Goal: Transaction & Acquisition: Obtain resource

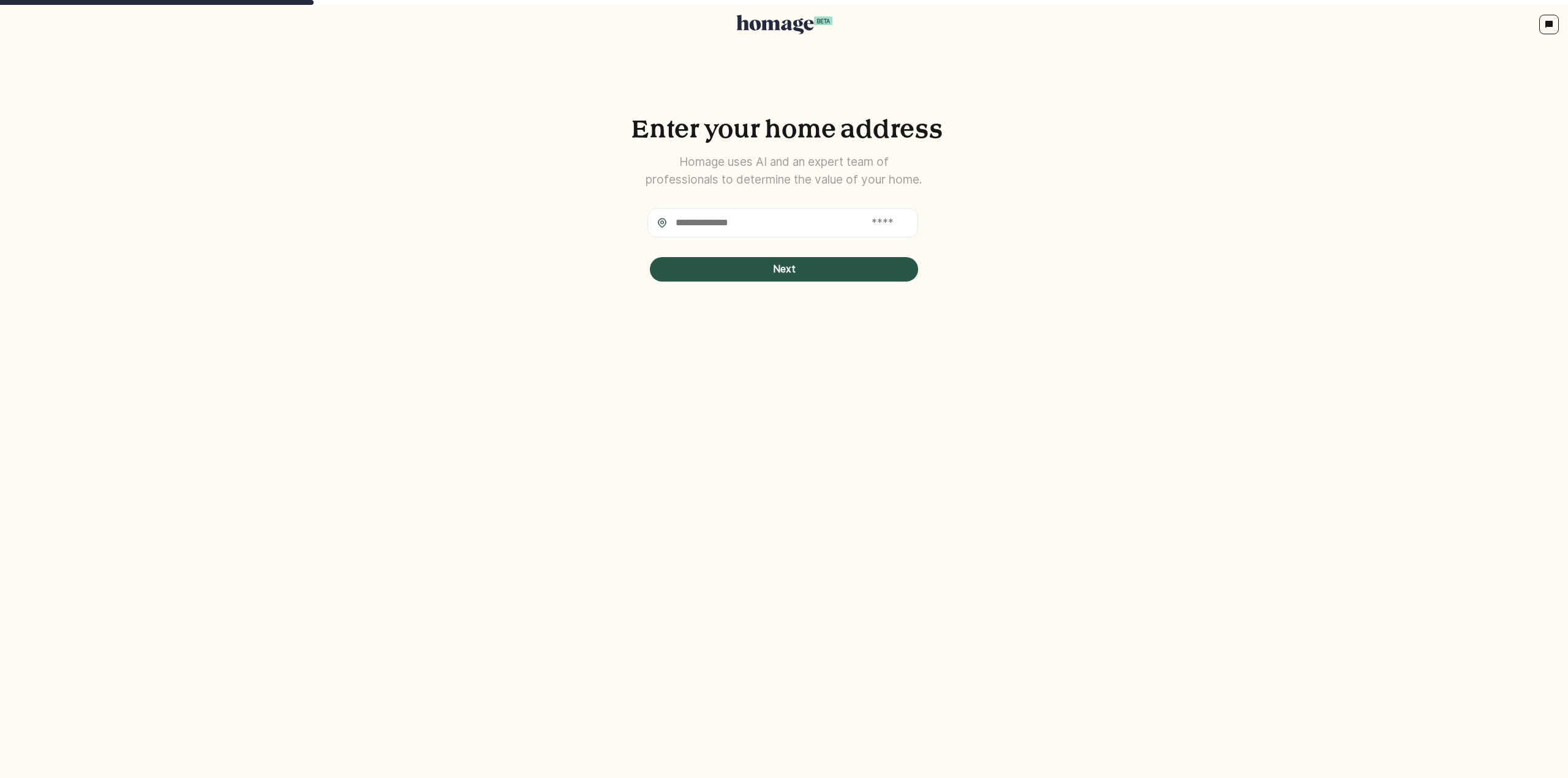
click at [783, 19] on icon at bounding box center [775, 24] width 77 height 19
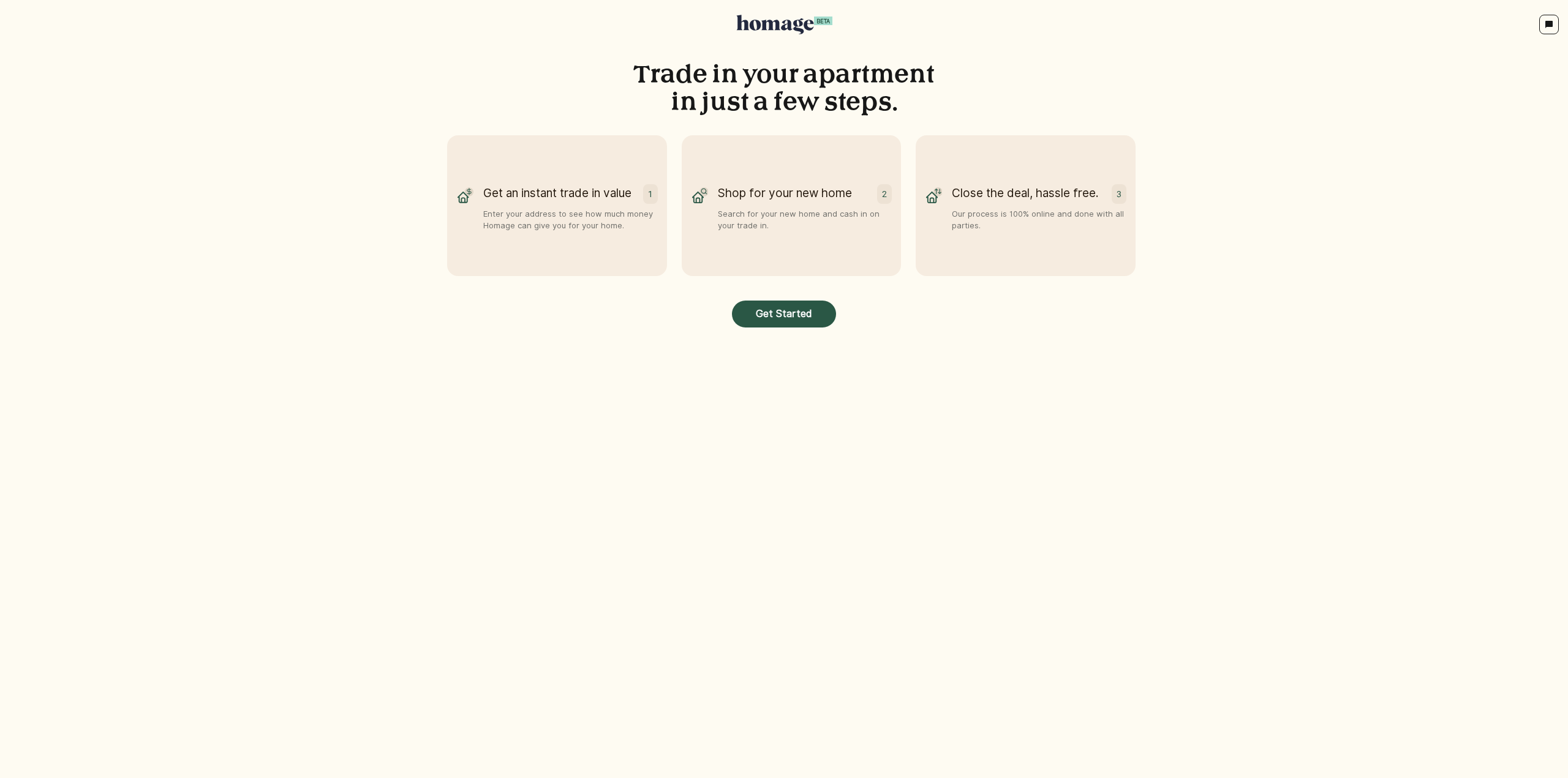
click at [813, 189] on p "Shop for your new home" at bounding box center [784, 196] width 134 height 24
click at [1073, 194] on p "Close the deal, hassle free." at bounding box center [1025, 196] width 147 height 24
click at [479, 198] on div "Get an instant trade in value 1 Enter your address to see how much money Homage…" at bounding box center [566, 211] width 184 height 55
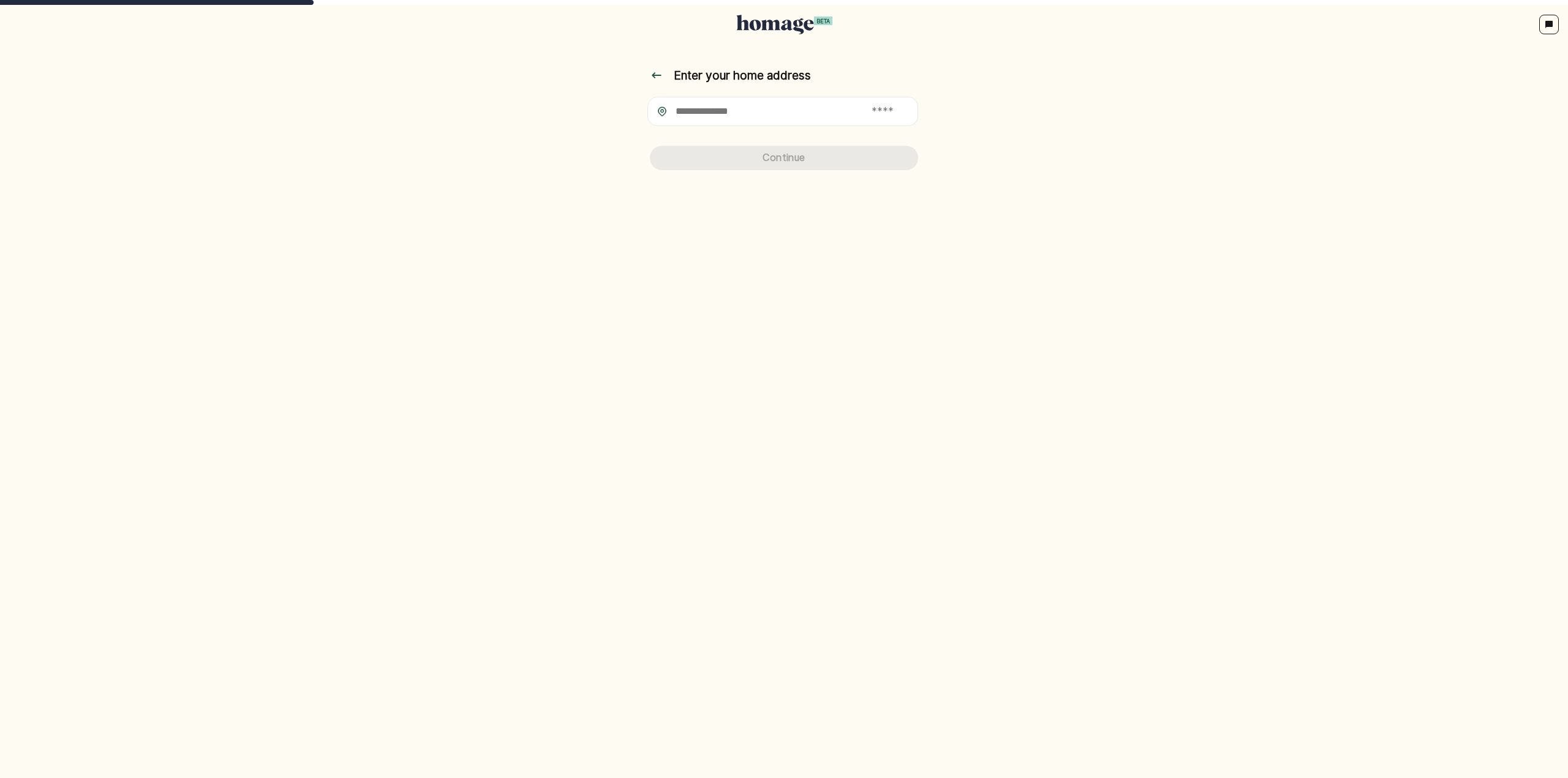
click at [734, 231] on div "BETA Enter your home address Continue" at bounding box center [784, 389] width 1568 height 778
click at [729, 110] on input "text" at bounding box center [757, 111] width 220 height 29
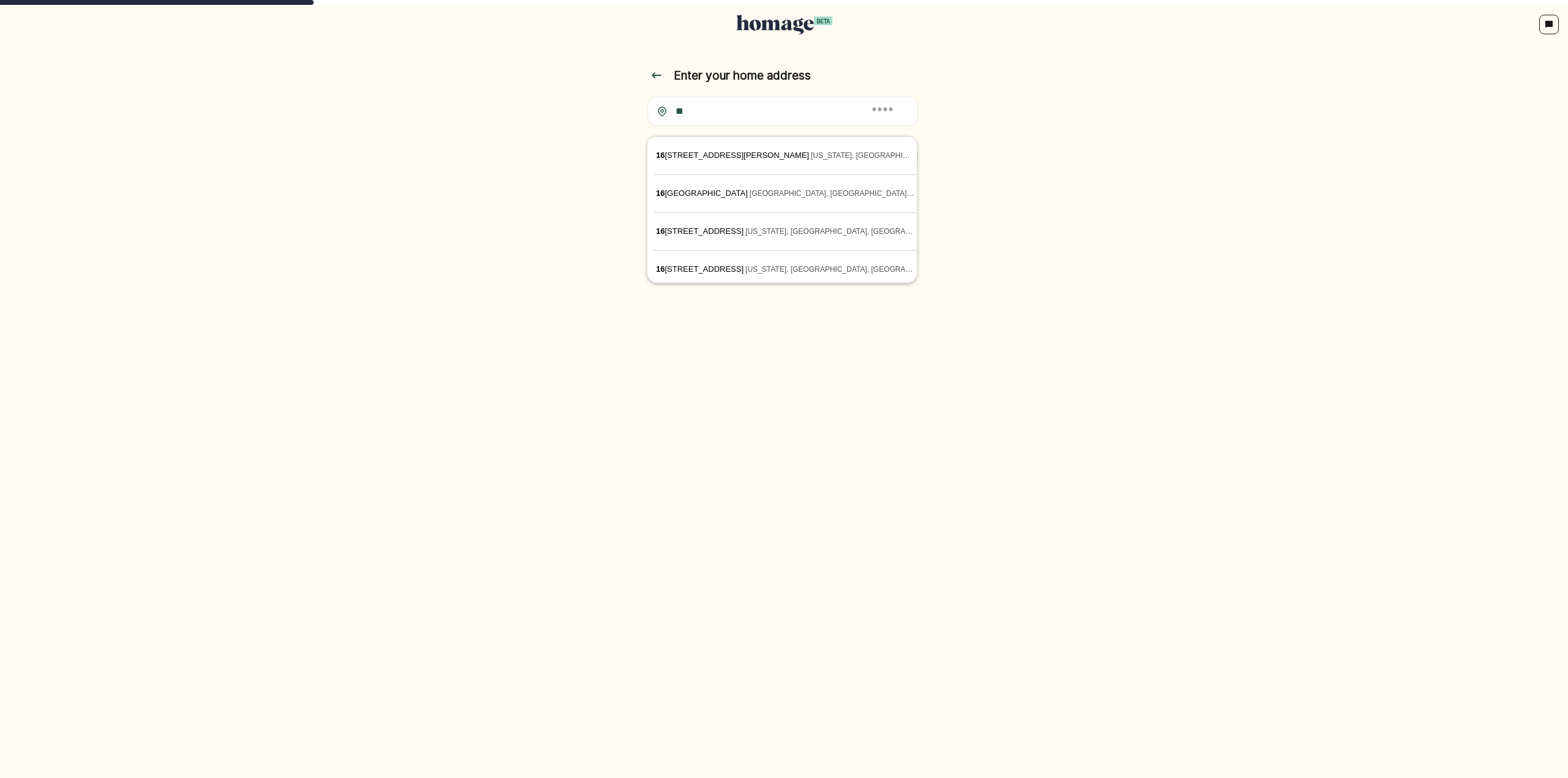
type input "*"
type input "**********"
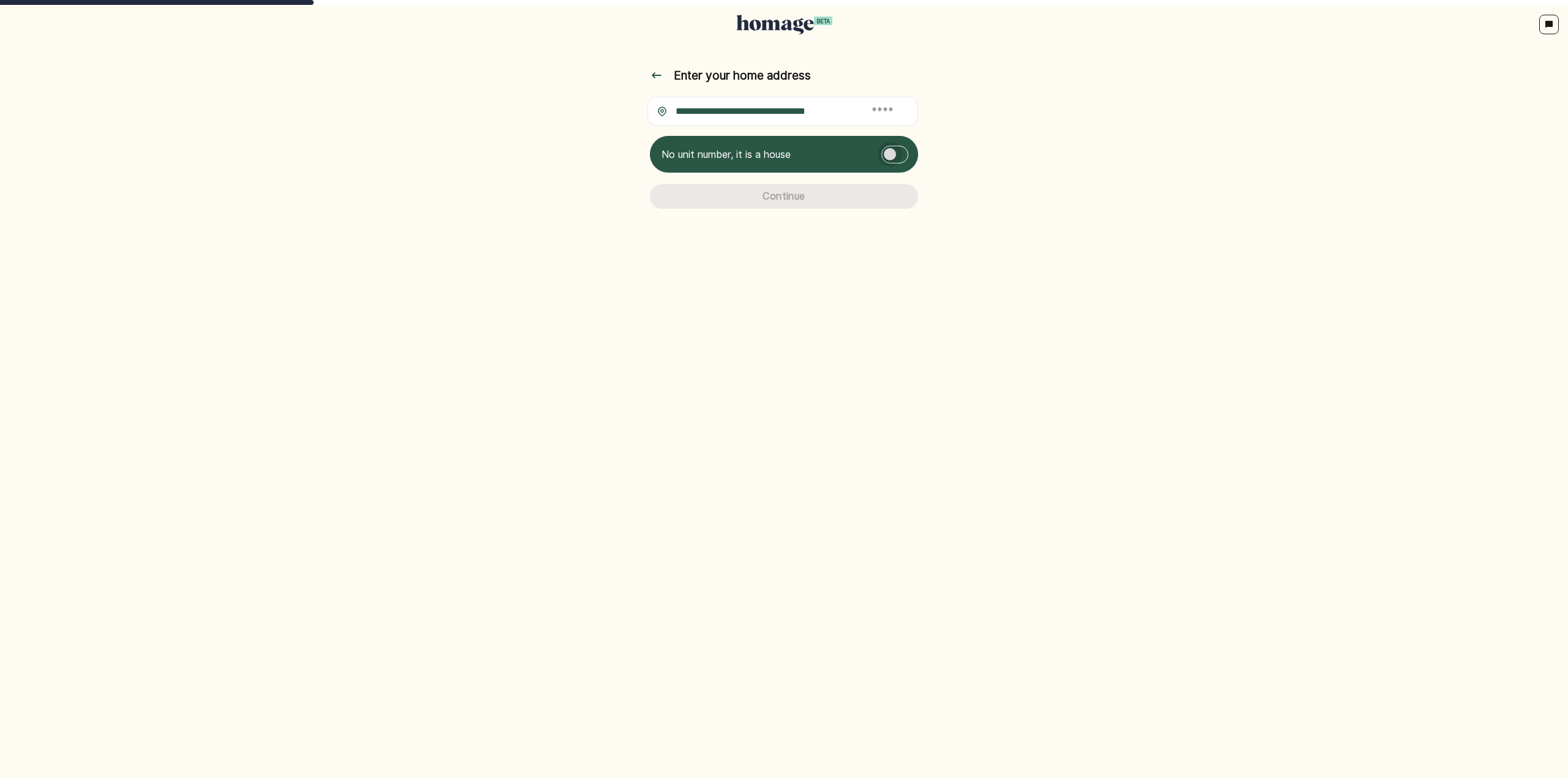
click at [890, 149] on div at bounding box center [890, 154] width 12 height 12
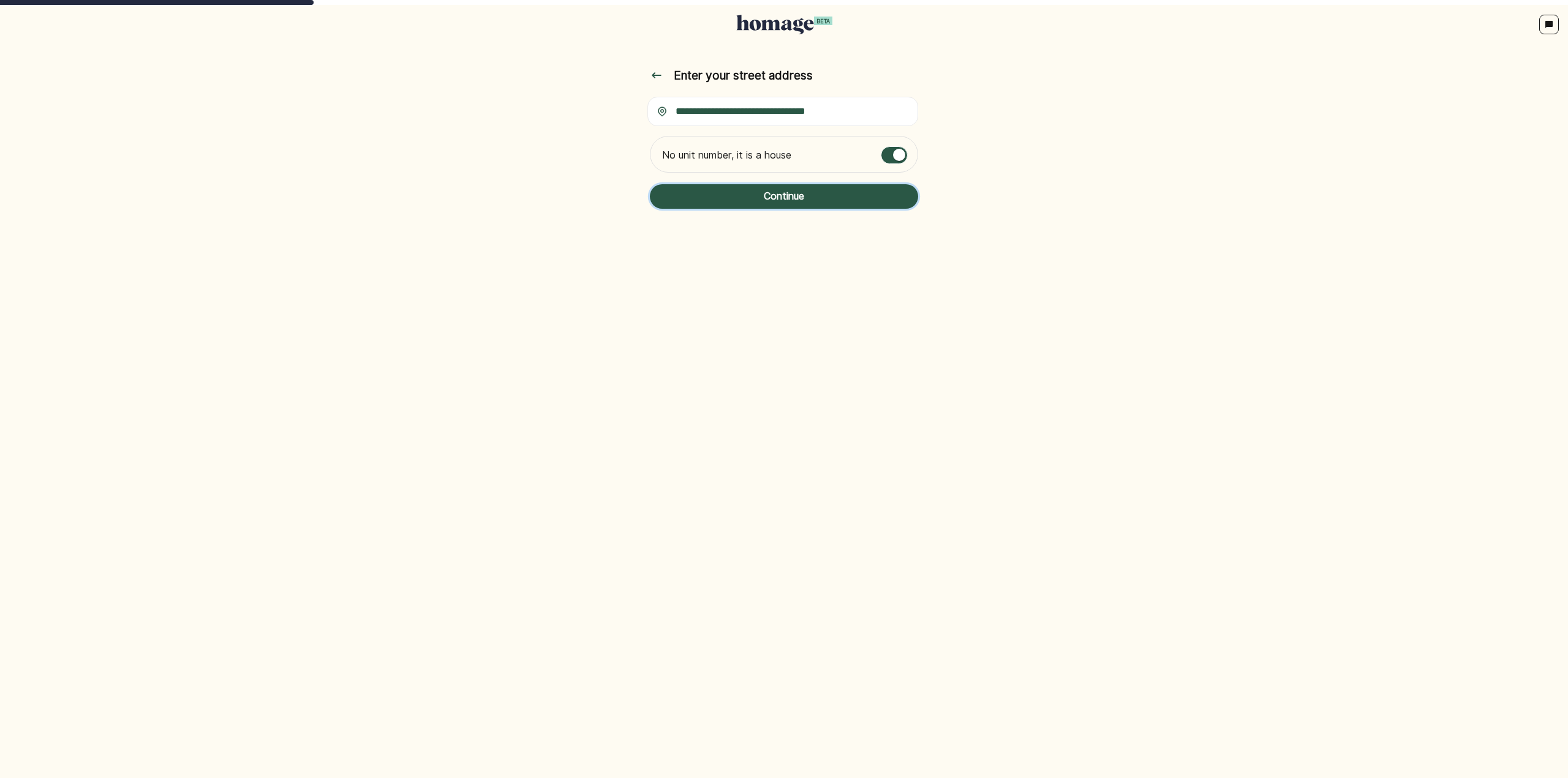
click at [843, 204] on button "Continue" at bounding box center [784, 197] width 268 height 25
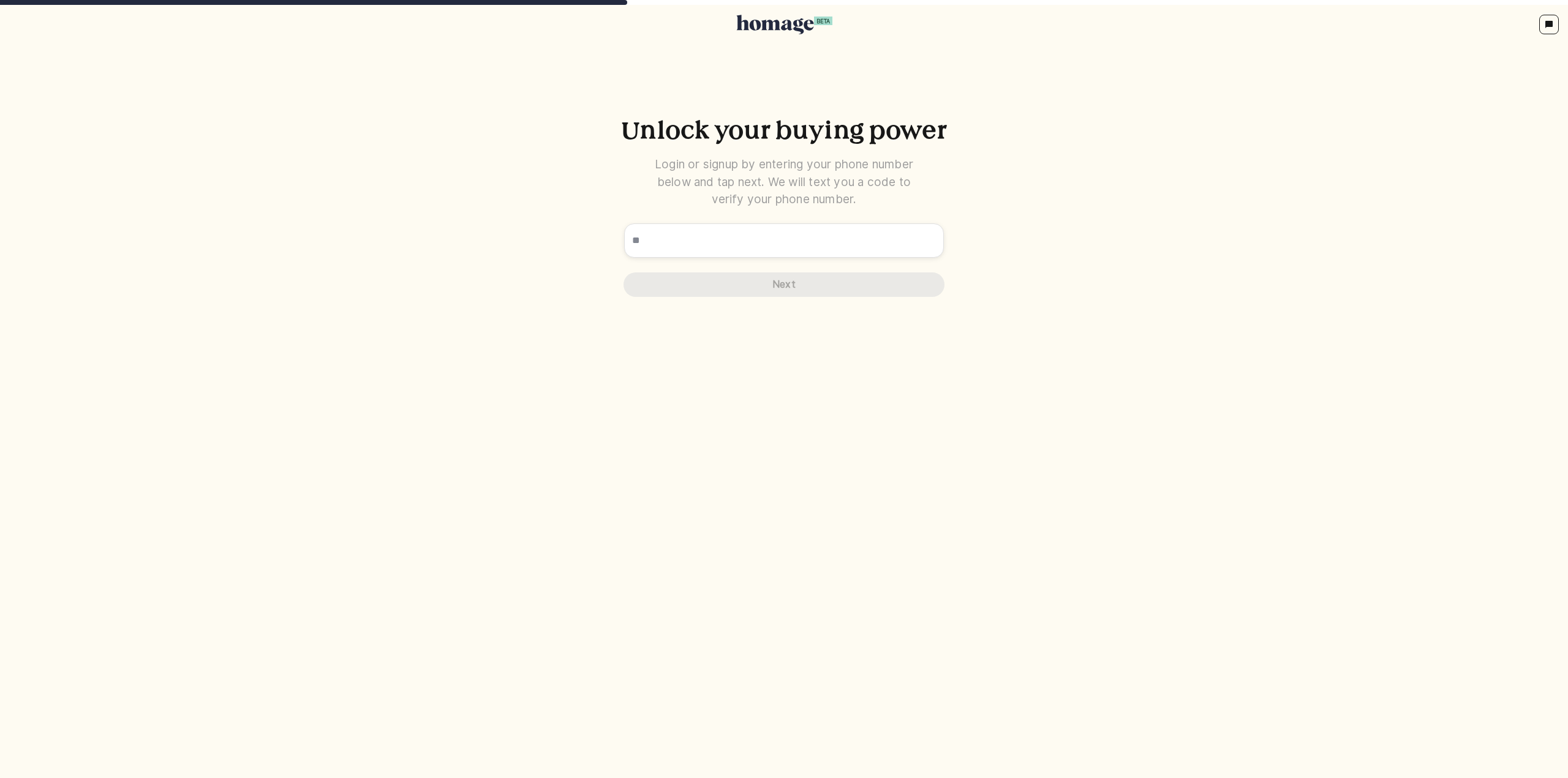
click at [894, 221] on div "** Phone Number" at bounding box center [784, 237] width 351 height 48
click at [828, 142] on p "Unlock your buying power" at bounding box center [784, 132] width 331 height 28
click at [774, 34] on icon at bounding box center [775, 24] width 77 height 19
